Goal: Task Accomplishment & Management: Use online tool/utility

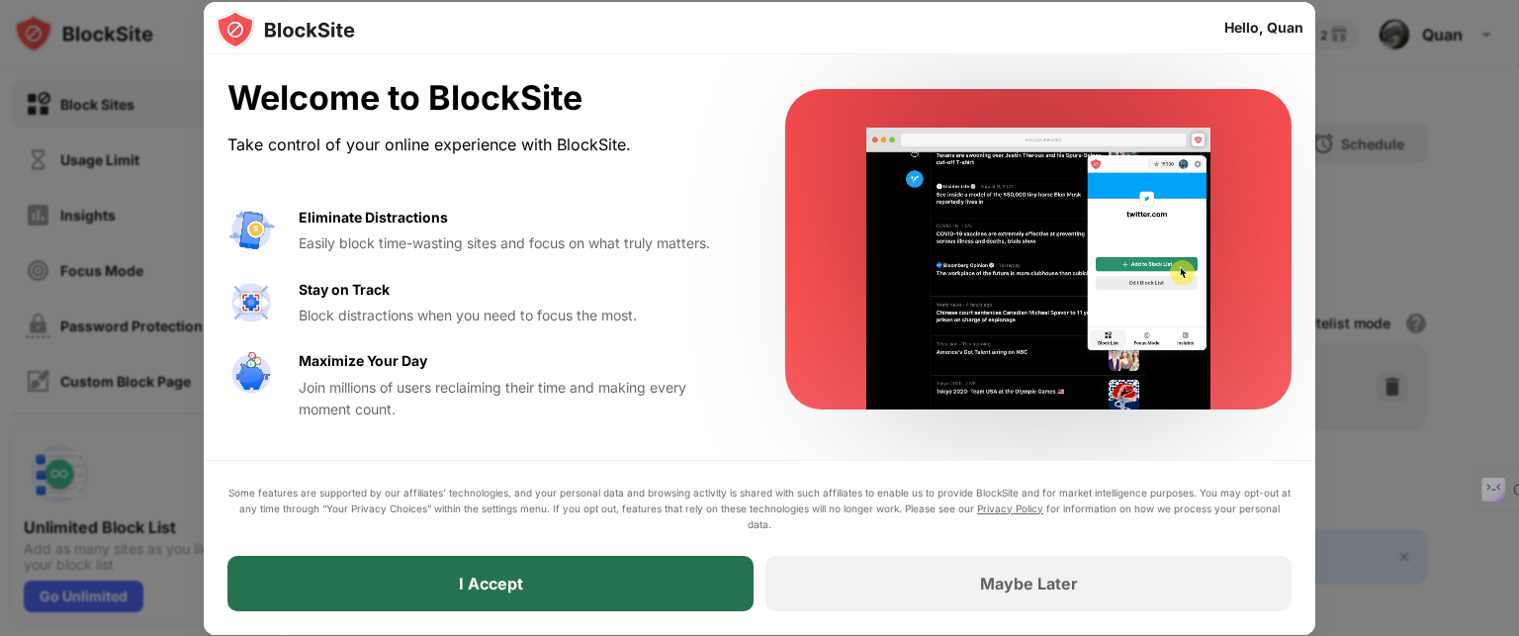
click at [680, 580] on div "I Accept" at bounding box center [490, 583] width 526 height 55
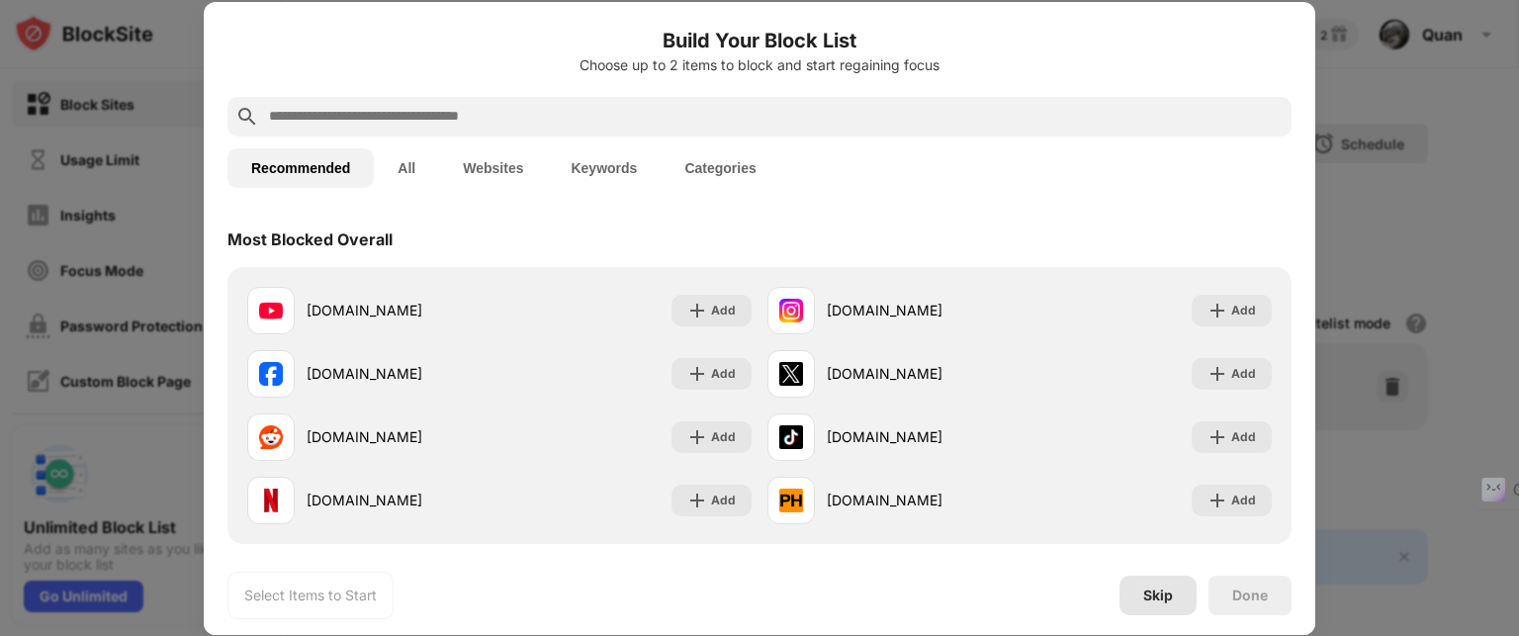
click at [1151, 597] on div "Skip" at bounding box center [1158, 596] width 30 height 16
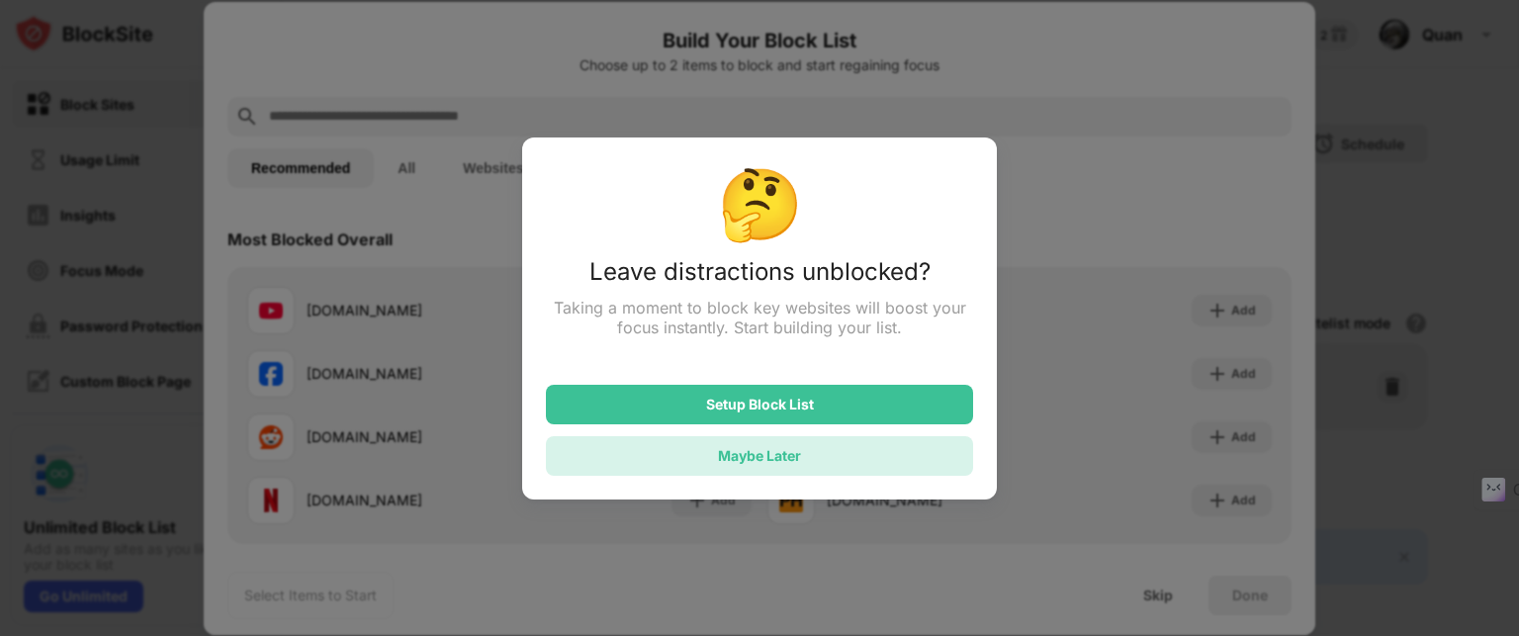
click at [787, 463] on div "Maybe Later" at bounding box center [759, 455] width 83 height 17
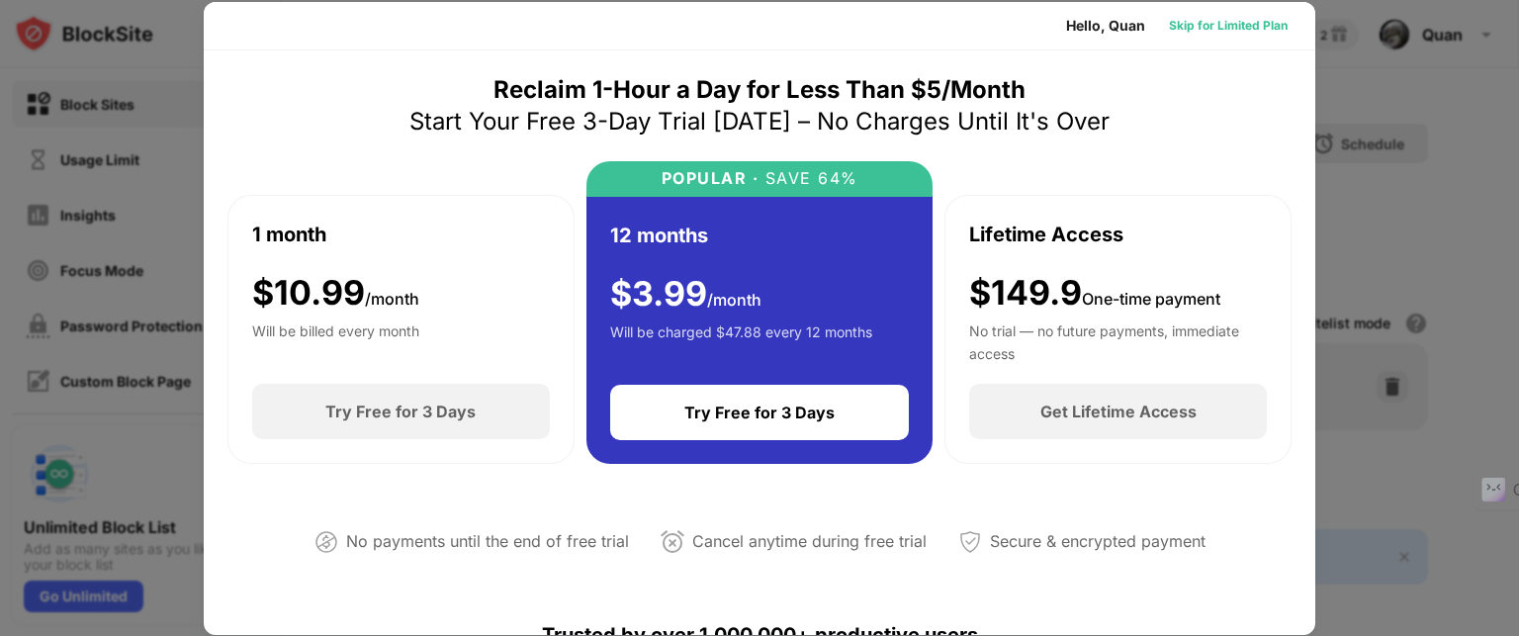
click at [1189, 26] on div "Skip for Limited Plan" at bounding box center [1228, 26] width 119 height 20
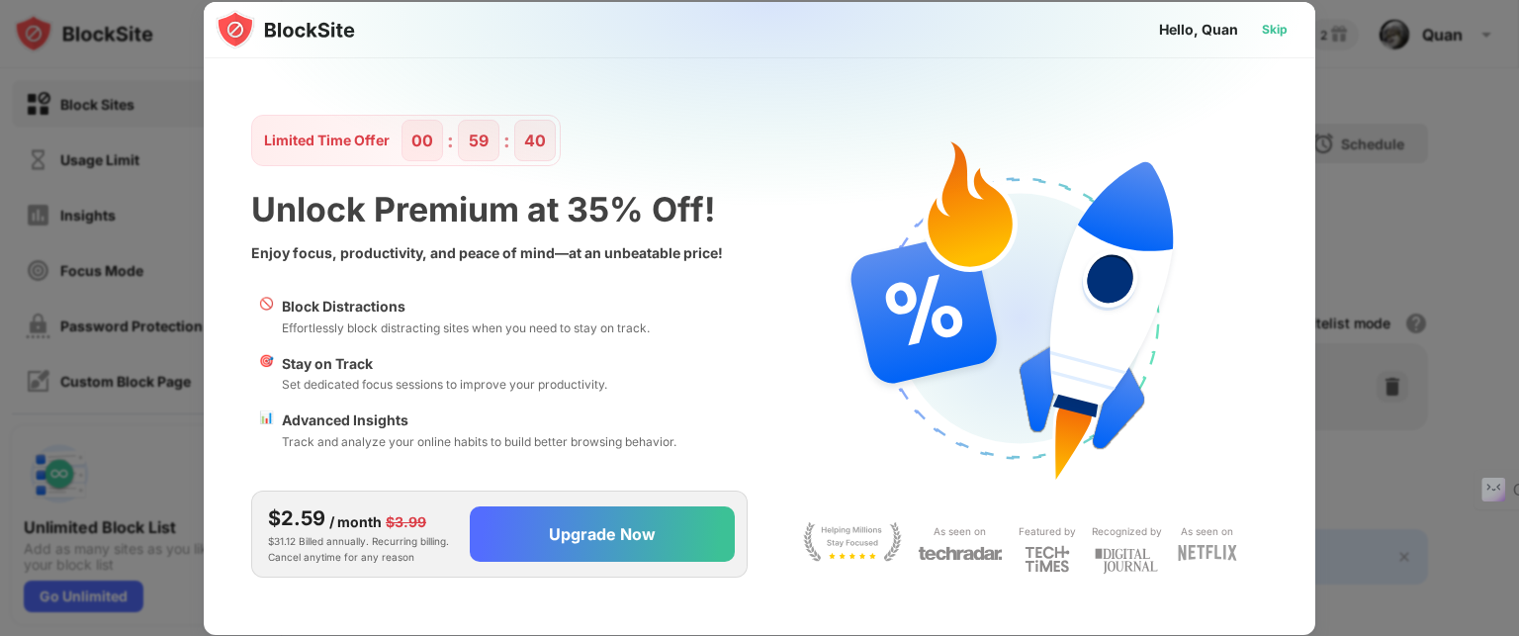
click at [1280, 28] on div "Skip" at bounding box center [1275, 30] width 26 height 20
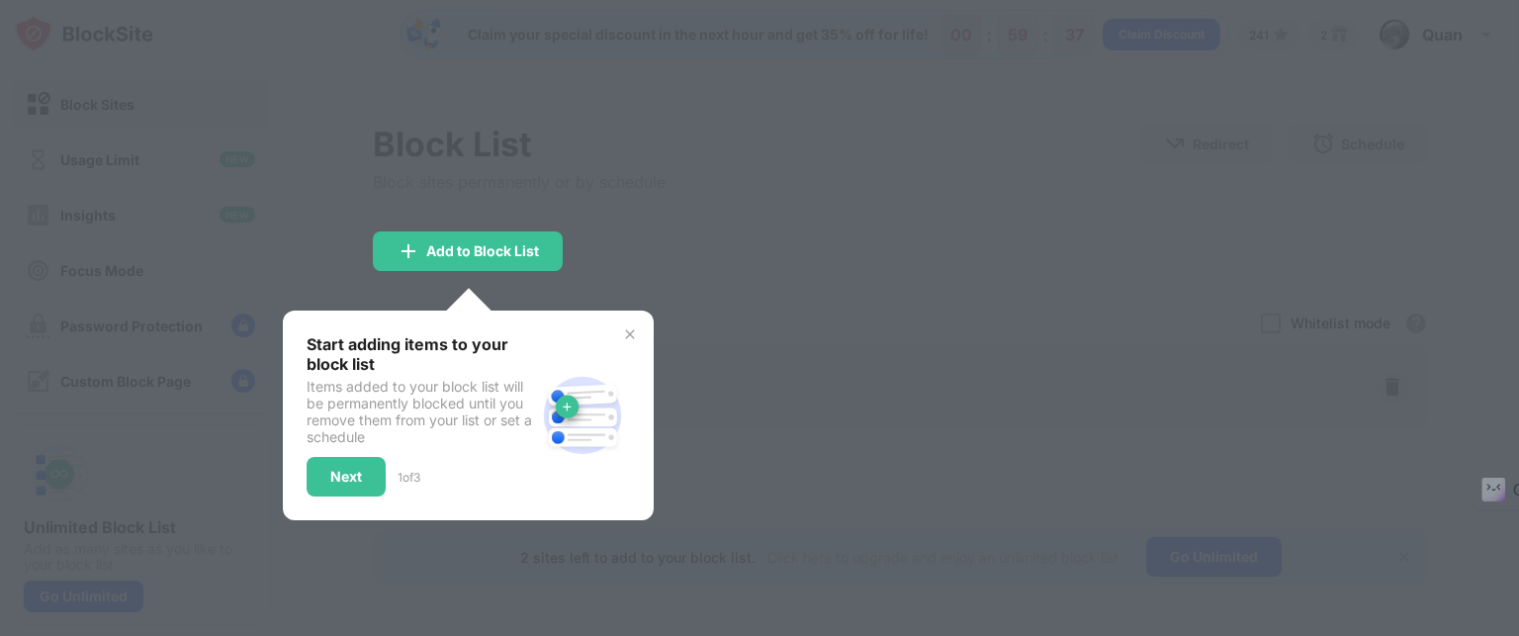
click at [627, 334] on img at bounding box center [630, 334] width 16 height 16
